Goal: Navigation & Orientation: Find specific page/section

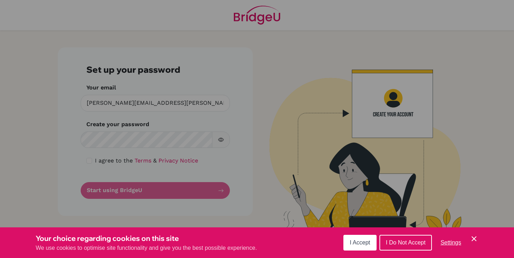
click at [355, 245] on span "I Accept" at bounding box center [360, 243] width 20 height 6
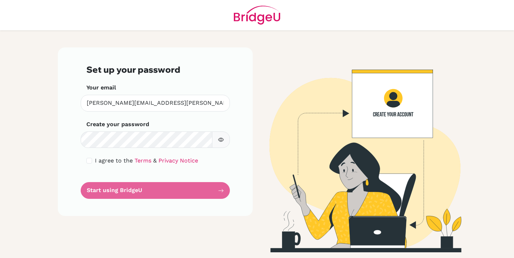
click at [91, 164] on div "I agree to the Terms & Privacy Notice" at bounding box center [155, 161] width 138 height 9
click at [90, 162] on input "checkbox" at bounding box center [89, 161] width 6 height 6
checkbox input "true"
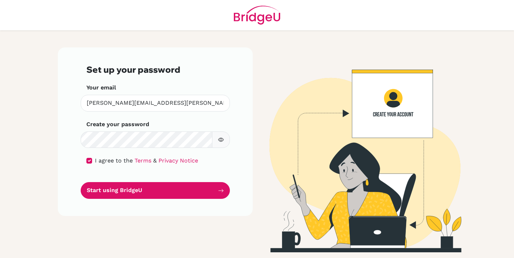
click at [216, 144] on button "button" at bounding box center [221, 140] width 18 height 17
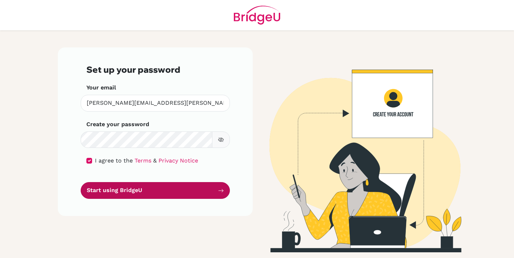
click at [204, 194] on button "Start using BridgeU" at bounding box center [155, 190] width 149 height 17
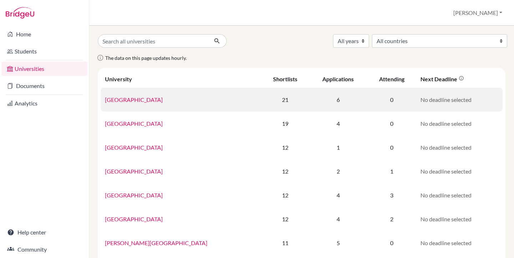
click at [132, 100] on link "[GEOGRAPHIC_DATA]" at bounding box center [134, 99] width 58 height 7
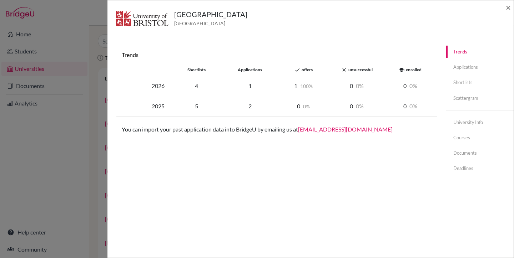
click at [506, 9] on div "University of Bristol United Kingdom ×" at bounding box center [310, 18] width 401 height 31
click at [506, 8] on span "×" at bounding box center [508, 7] width 5 height 10
